Goal: Task Accomplishment & Management: Complete application form

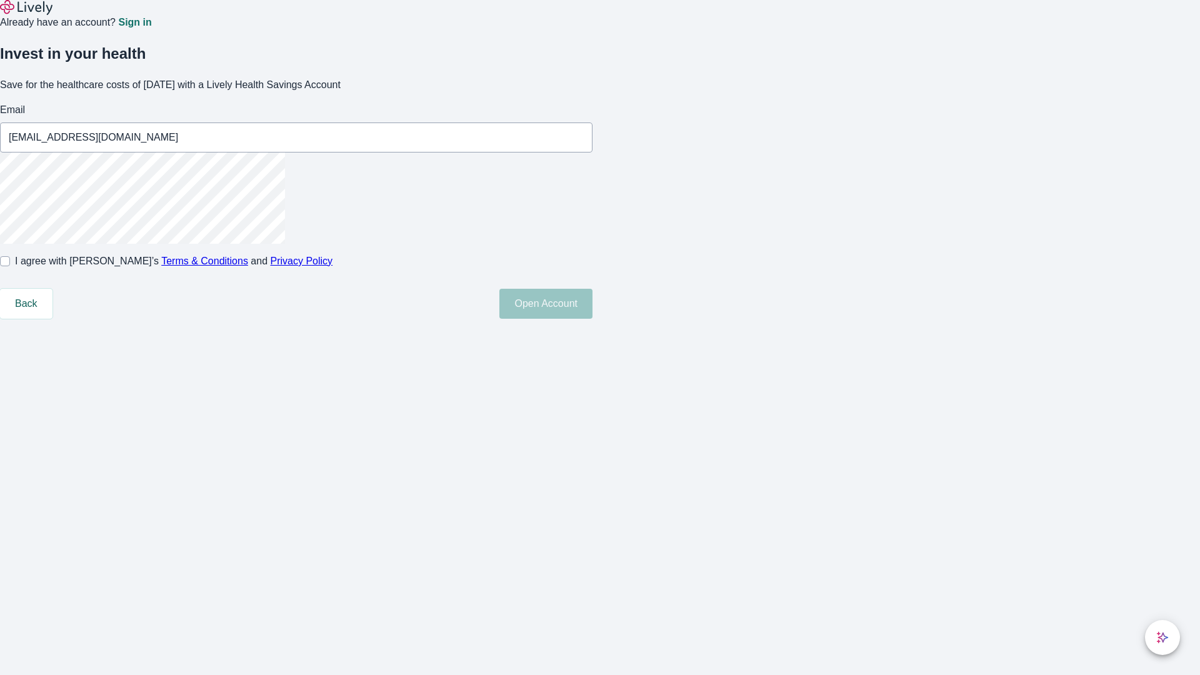
click at [10, 266] on input "I agree with Lively’s Terms & Conditions and Privacy Policy" at bounding box center [5, 261] width 10 height 10
checkbox input "true"
click at [592, 319] on button "Open Account" at bounding box center [545, 304] width 93 height 30
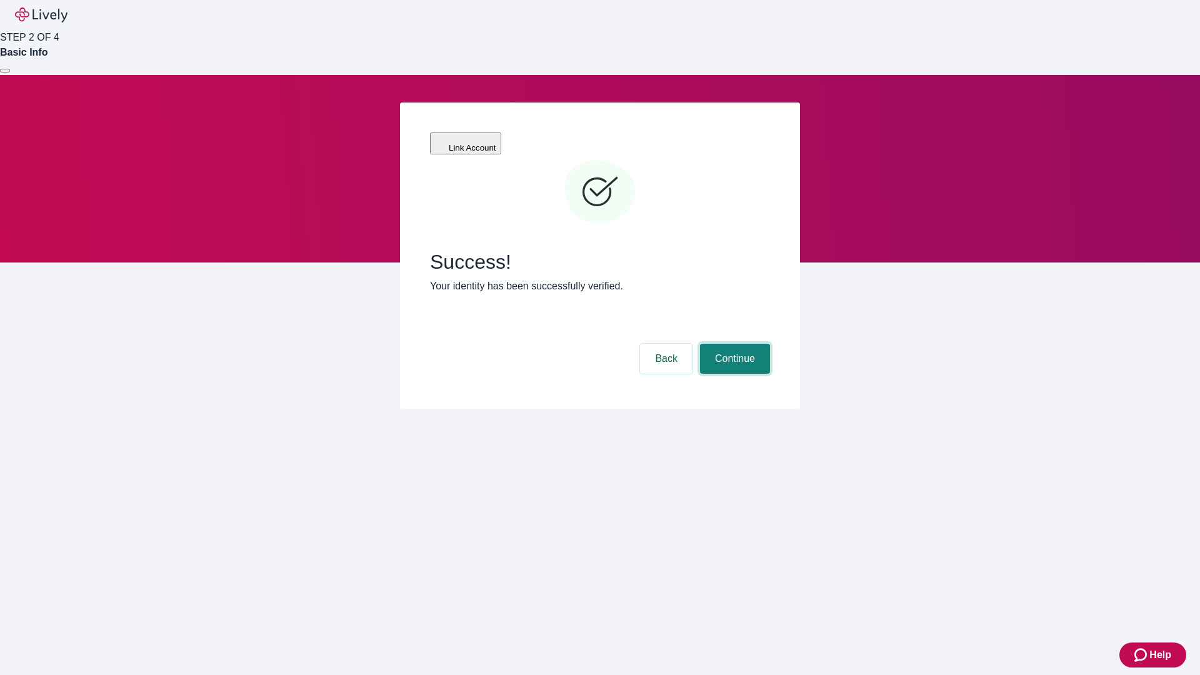
click at [733, 344] on button "Continue" at bounding box center [735, 359] width 70 height 30
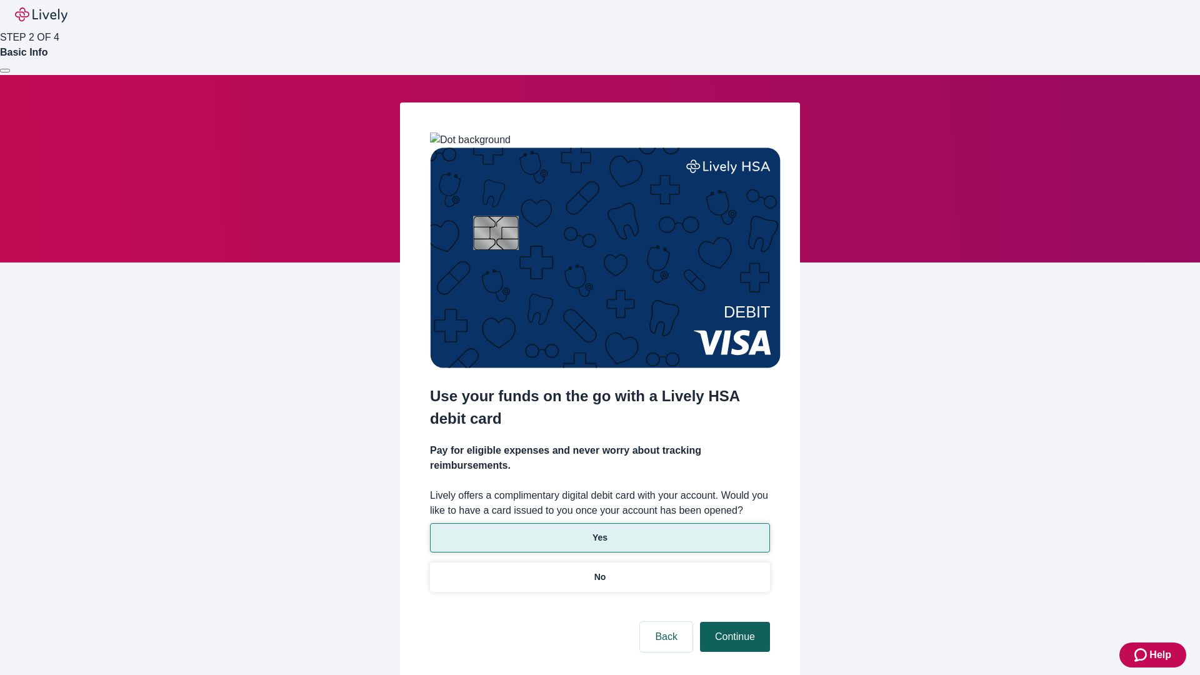
click at [599, 531] on p "Yes" at bounding box center [599, 537] width 15 height 13
click at [733, 622] on button "Continue" at bounding box center [735, 637] width 70 height 30
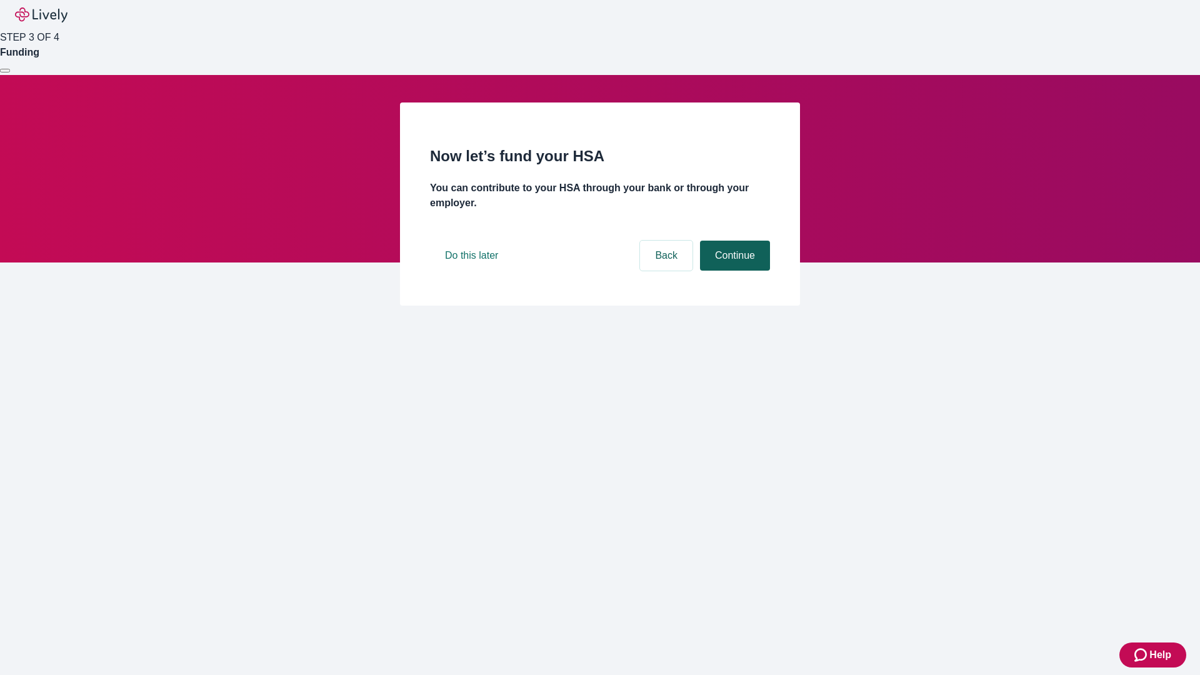
click at [733, 271] on button "Continue" at bounding box center [735, 256] width 70 height 30
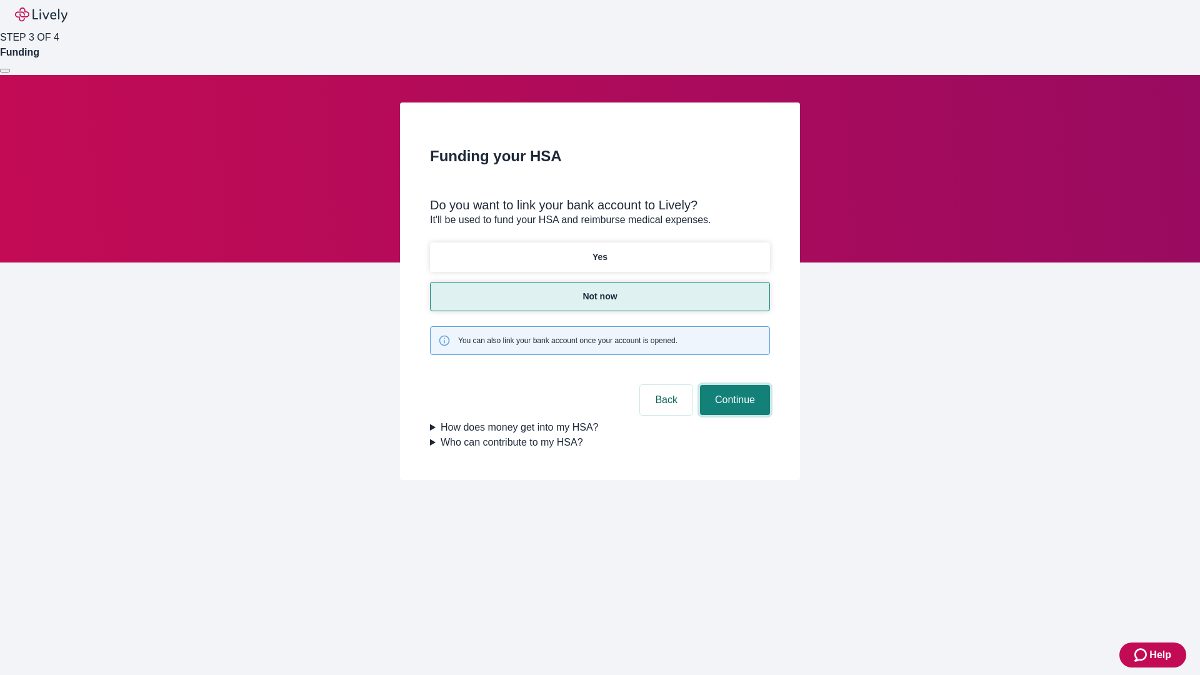
click at [733, 385] on button "Continue" at bounding box center [735, 400] width 70 height 30
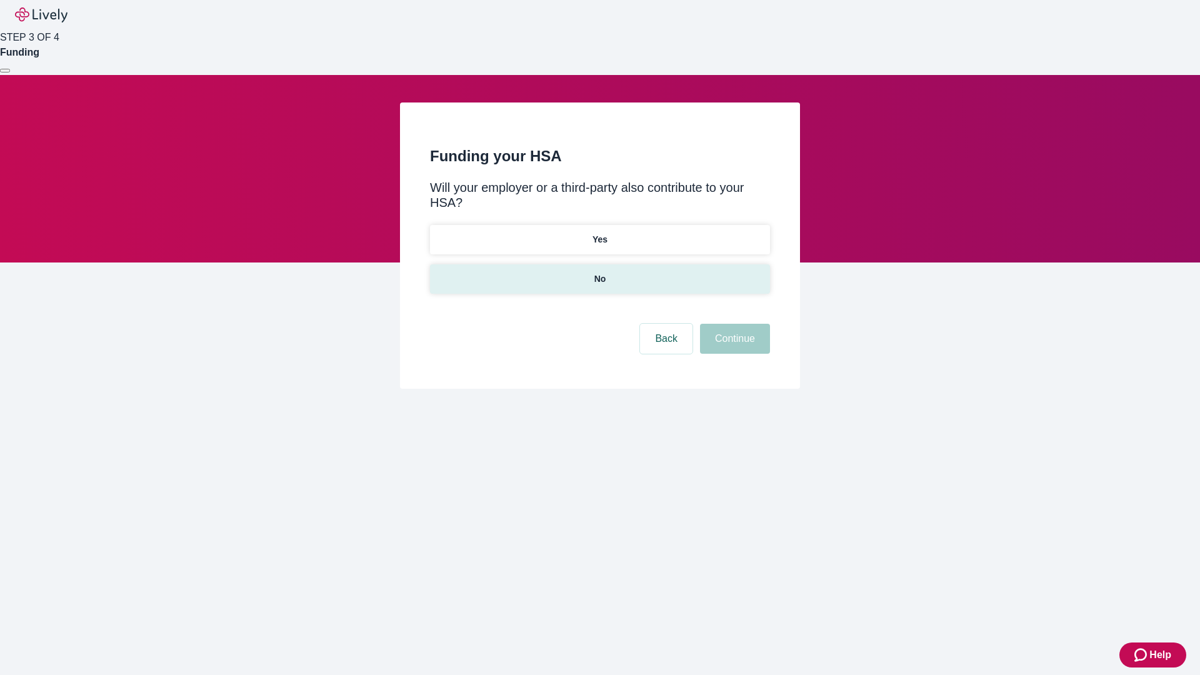
click at [599, 272] on p "No" at bounding box center [600, 278] width 12 height 13
click at [733, 324] on button "Continue" at bounding box center [735, 339] width 70 height 30
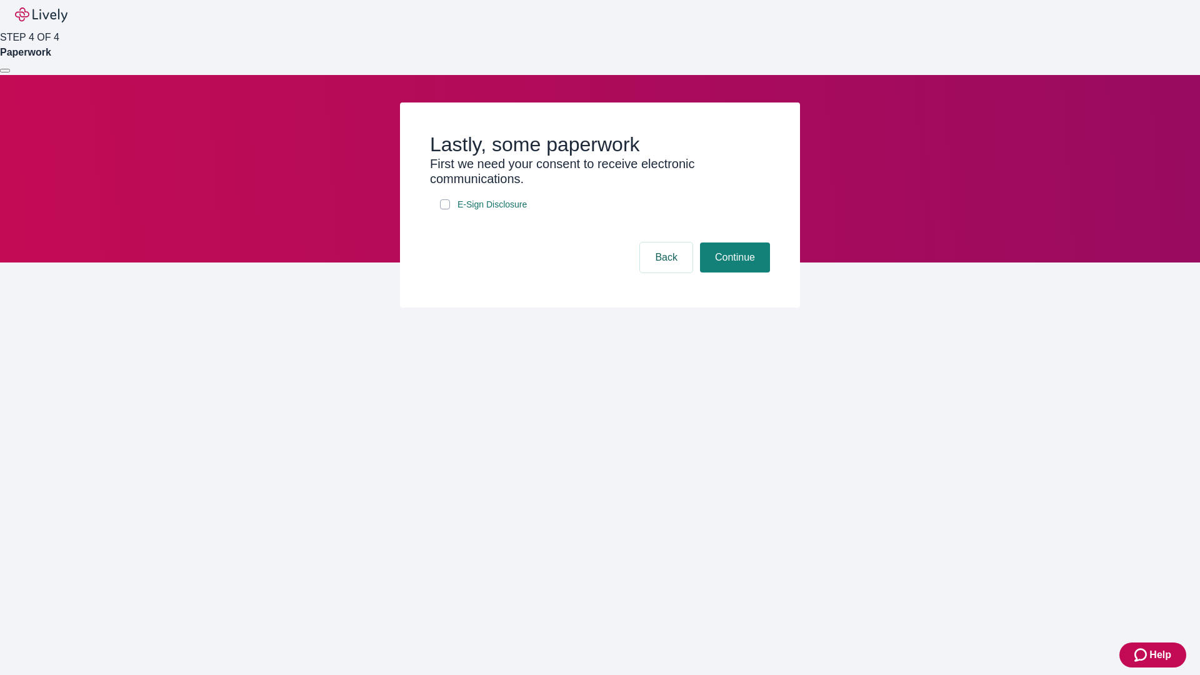
click at [445, 209] on input "E-Sign Disclosure" at bounding box center [445, 204] width 10 height 10
checkbox input "true"
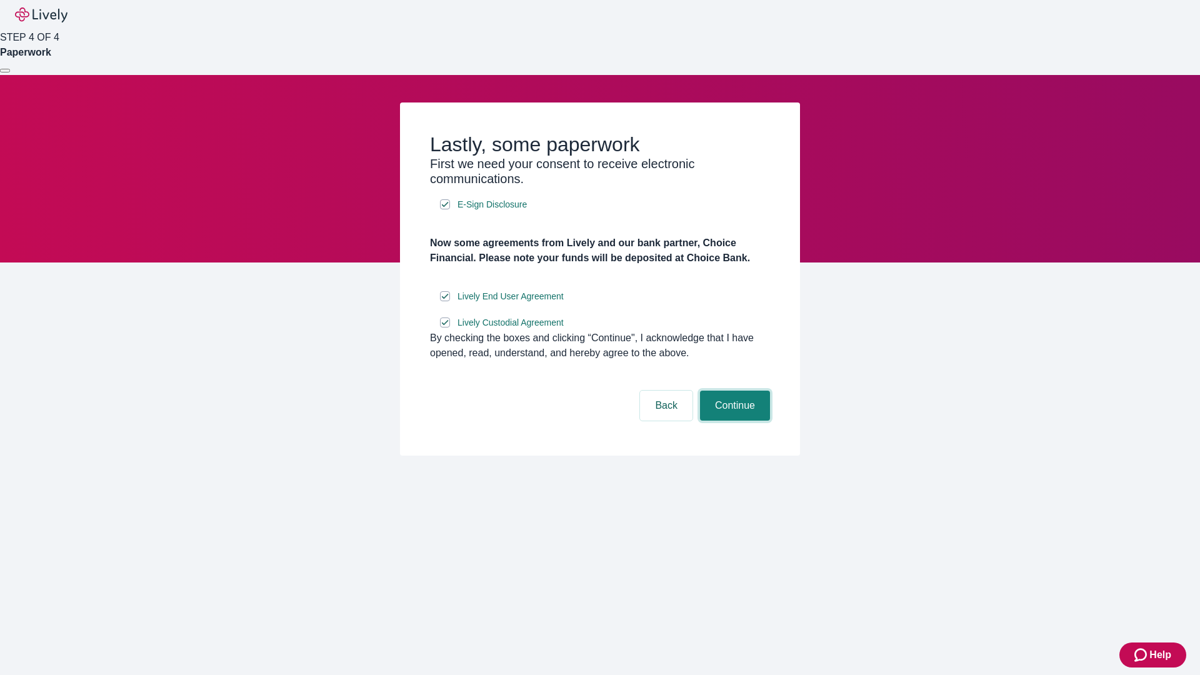
click at [733, 421] on button "Continue" at bounding box center [735, 406] width 70 height 30
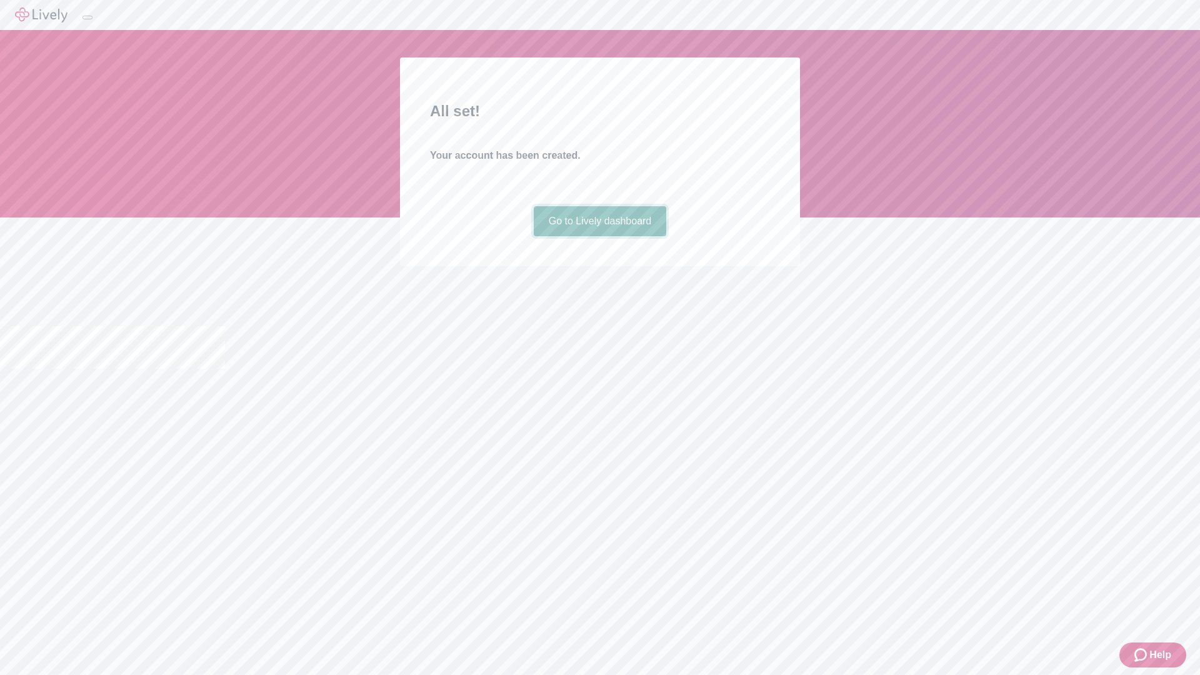
click at [599, 236] on link "Go to Lively dashboard" at bounding box center [600, 221] width 133 height 30
